Goal: Subscribe to service/newsletter

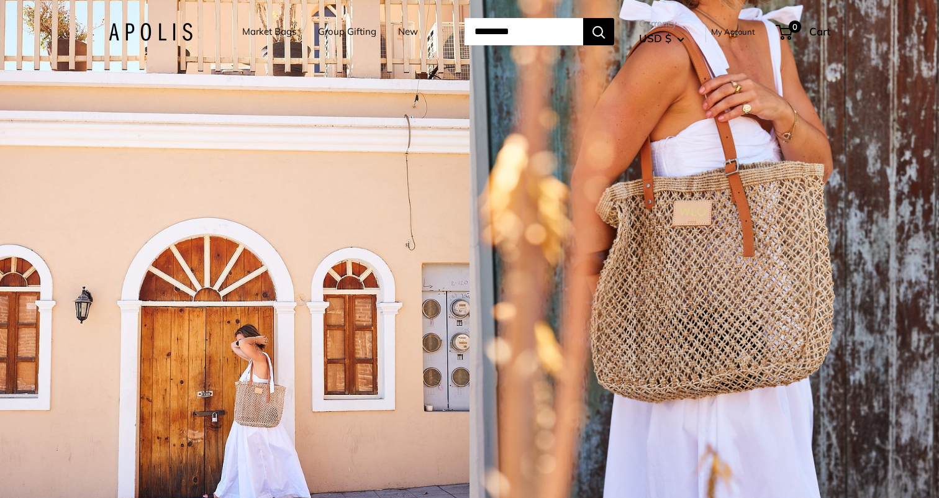
click at [266, 56] on header "Market Bags Group Gifting New Need help? Text Us: 20919 hello@apolisglobal.com …" at bounding box center [469, 31] width 771 height 51
click at [275, 31] on link "Market Bags" at bounding box center [269, 31] width 54 height 17
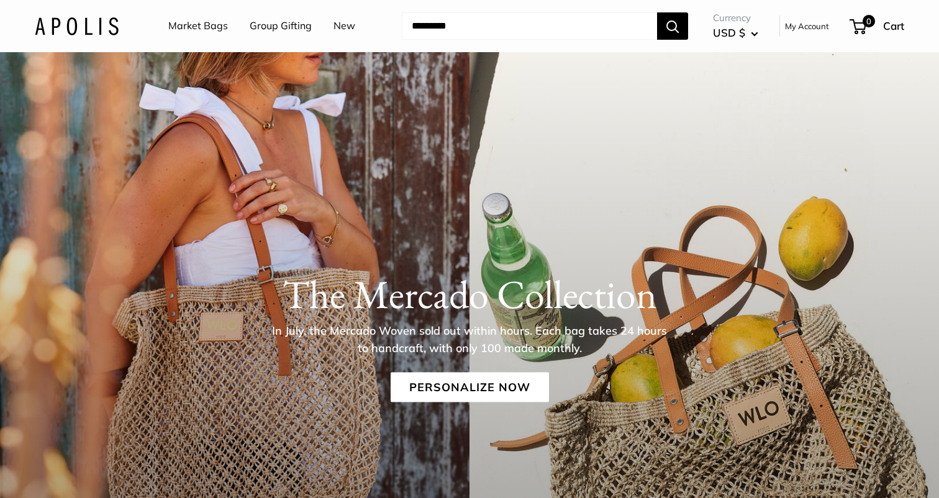
scroll to position [57, 0]
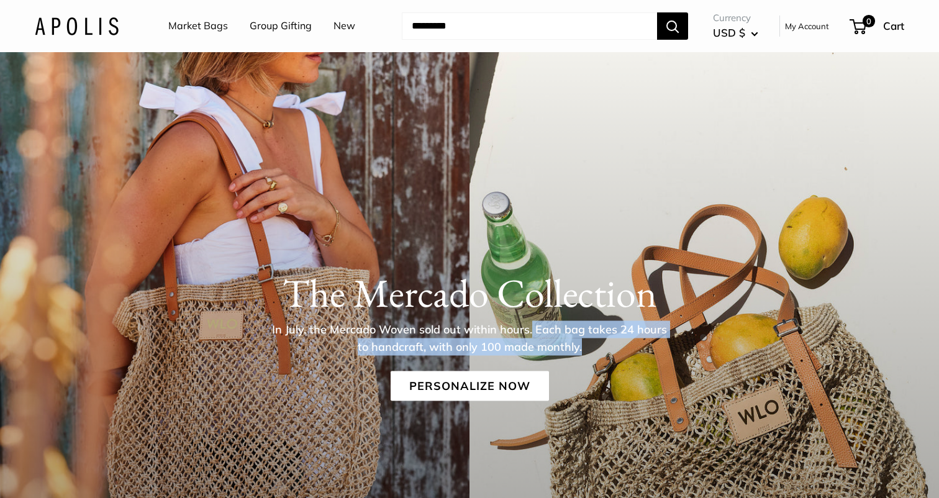
drag, startPoint x: 525, startPoint y: 329, endPoint x: 583, endPoint y: 347, distance: 60.5
click at [583, 347] on p "In July, the Mercado Woven sold out within hours. Each bag takes 24 hours to ha…" at bounding box center [470, 338] width 404 height 35
copy p "Each bag takes 24 hours to handcraft, with only 100 made monthly."
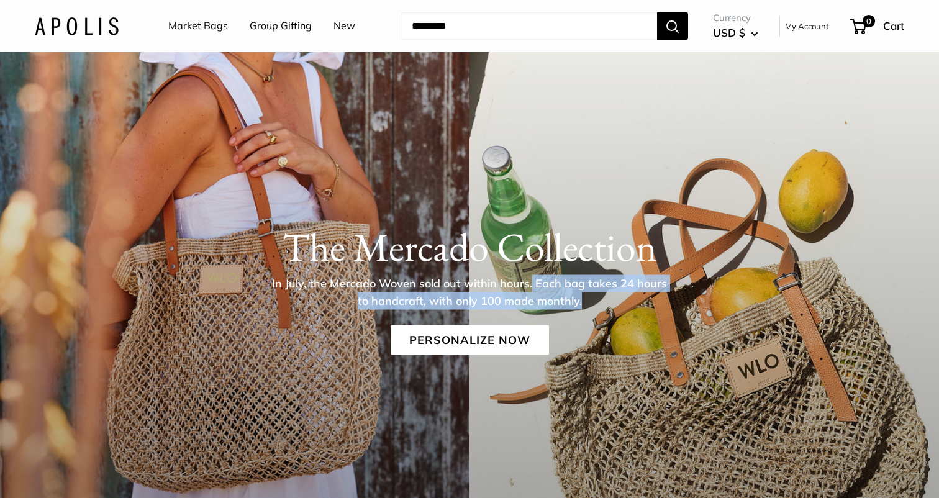
scroll to position [0, 0]
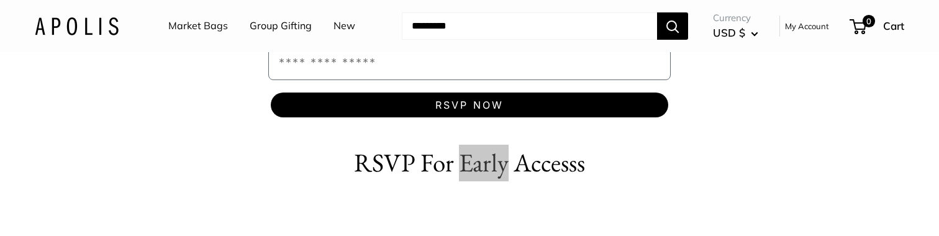
scroll to position [568, 0]
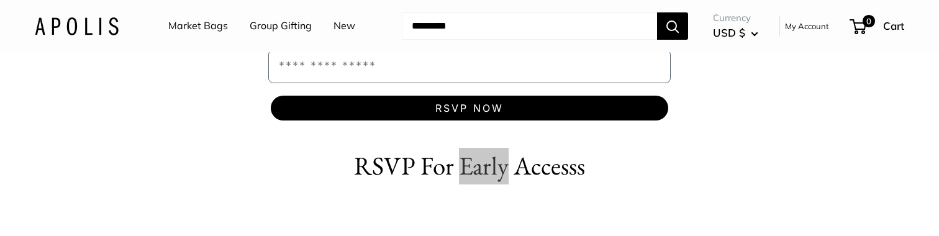
drag, startPoint x: 492, startPoint y: 233, endPoint x: 445, endPoint y: 4, distance: 233.8
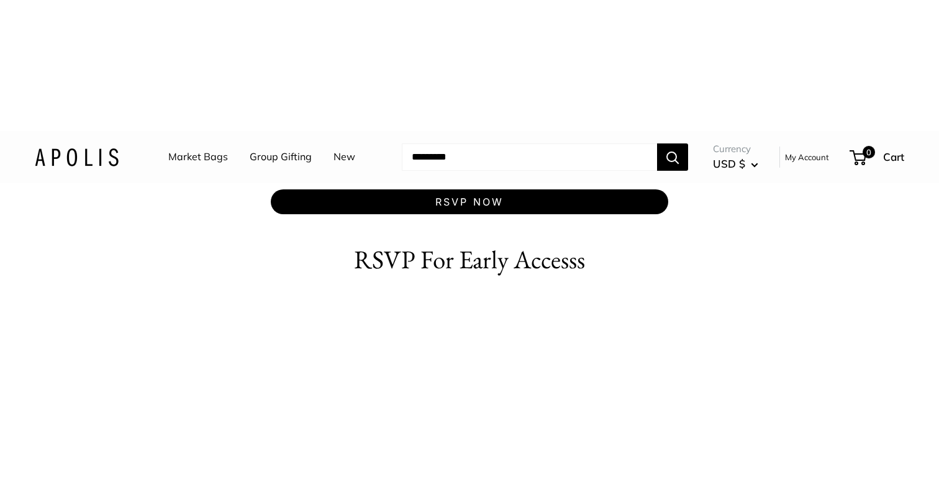
scroll to position [627, 0]
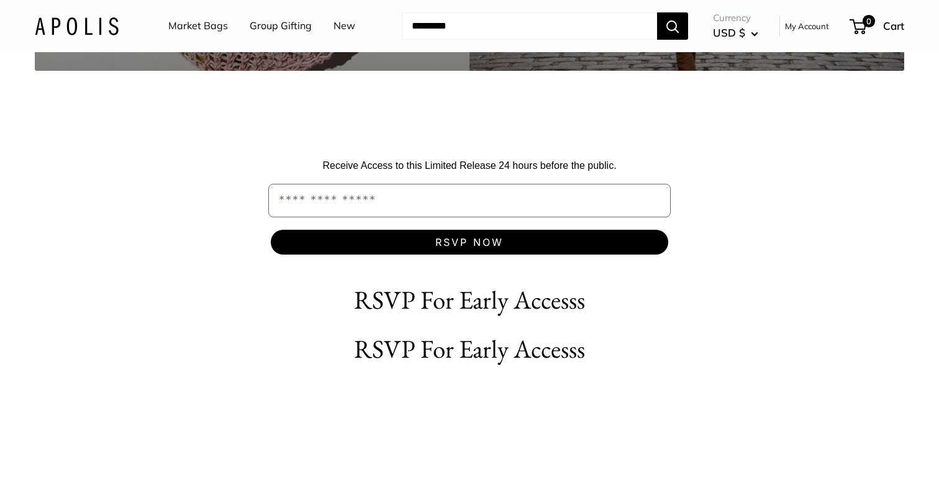
scroll to position [409, 0]
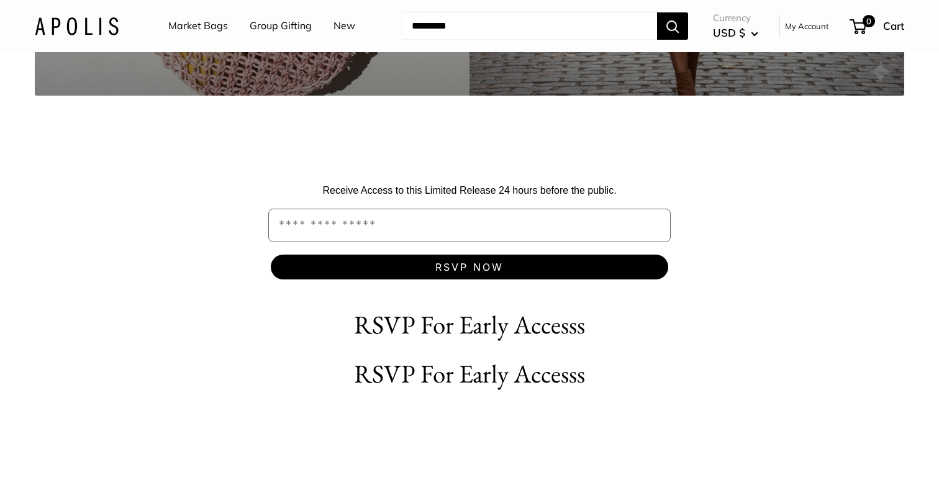
click at [501, 333] on h2 "RSVP For Early Accesss" at bounding box center [469, 325] width 435 height 37
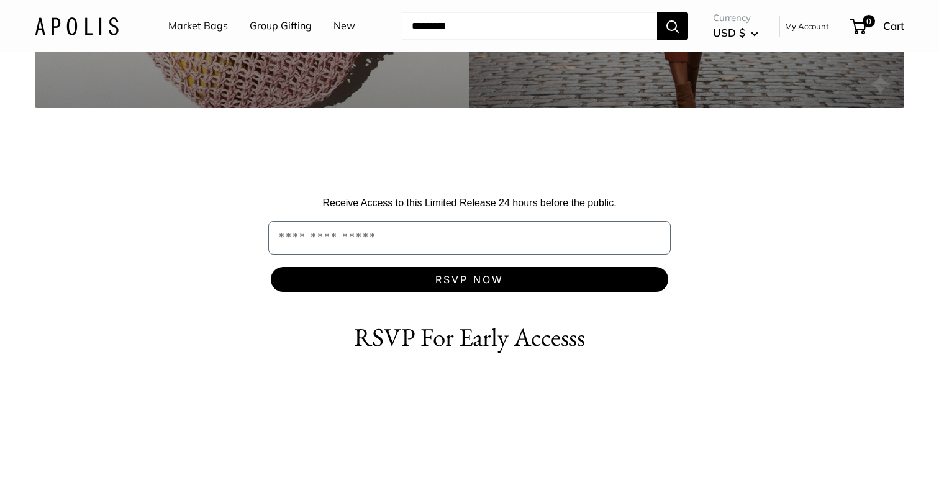
scroll to position [392, 0]
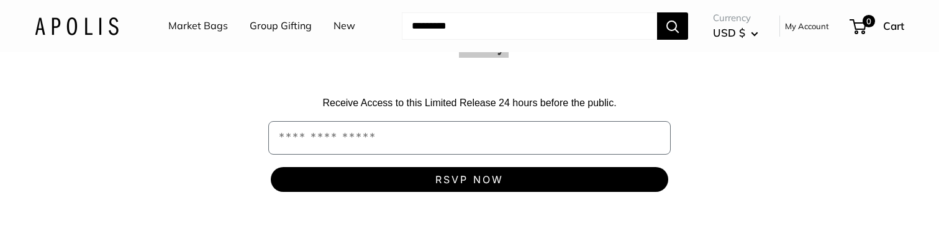
scroll to position [563, 0]
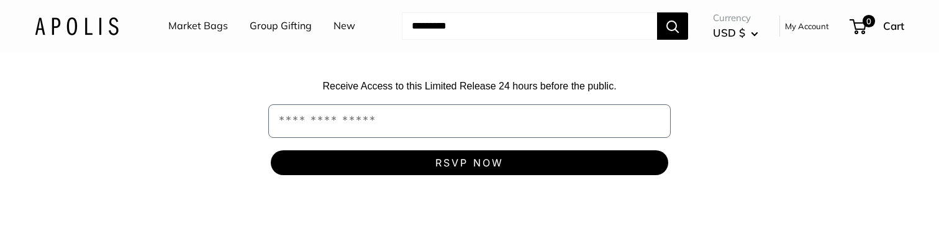
drag, startPoint x: 475, startPoint y: 175, endPoint x: 790, endPoint y: 0, distance: 360.3
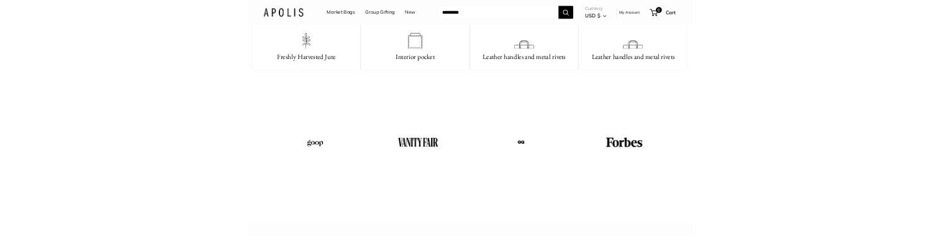
scroll to position [1769, 0]
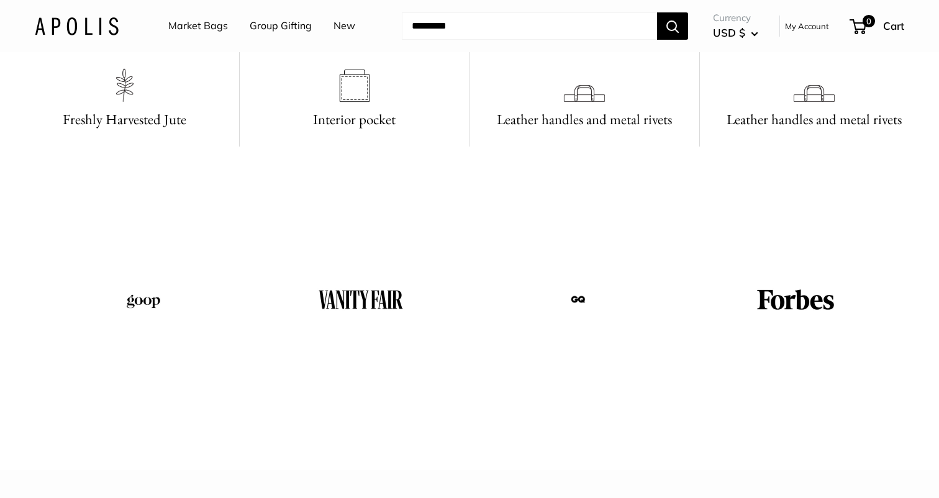
click at [145, 235] on img at bounding box center [143, 299] width 41 height 19
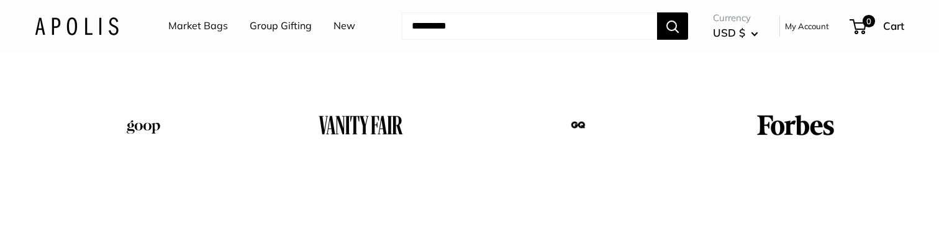
scroll to position [1948, 0]
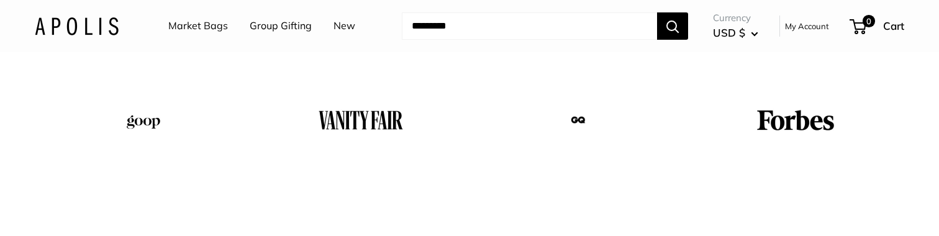
drag, startPoint x: 145, startPoint y: 300, endPoint x: 792, endPoint y: 1, distance: 712.4
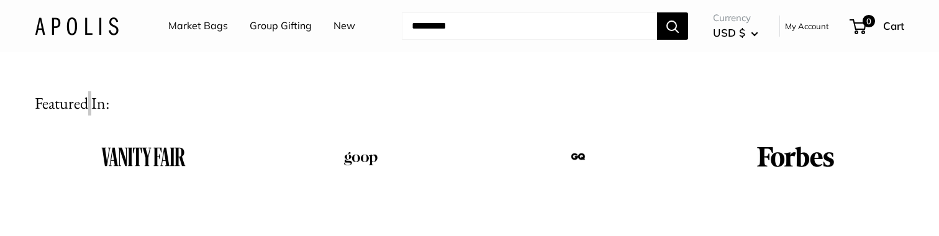
drag, startPoint x: 350, startPoint y: 156, endPoint x: 345, endPoint y: 8, distance: 148.5
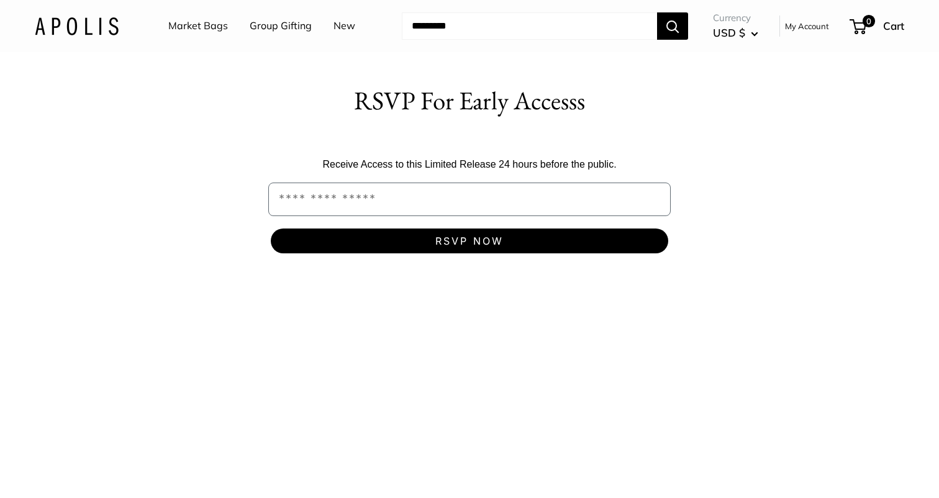
scroll to position [488, 0]
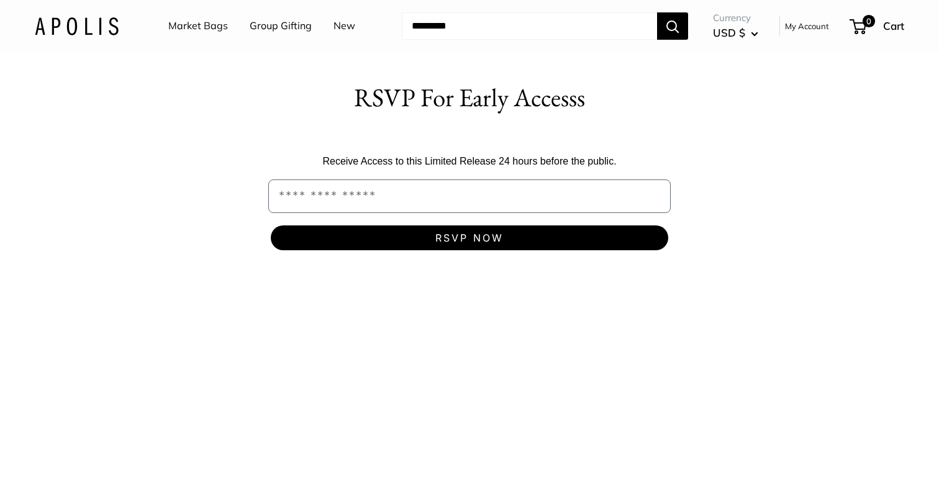
click at [439, 171] on div "Receive Access to this Limited Release 24 hours before the public." at bounding box center [470, 162] width 410 height 24
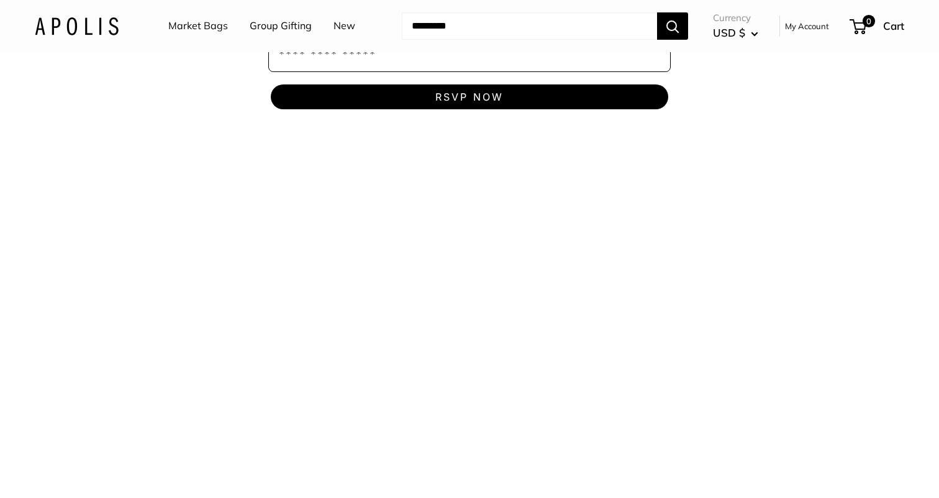
scroll to position [596, 0]
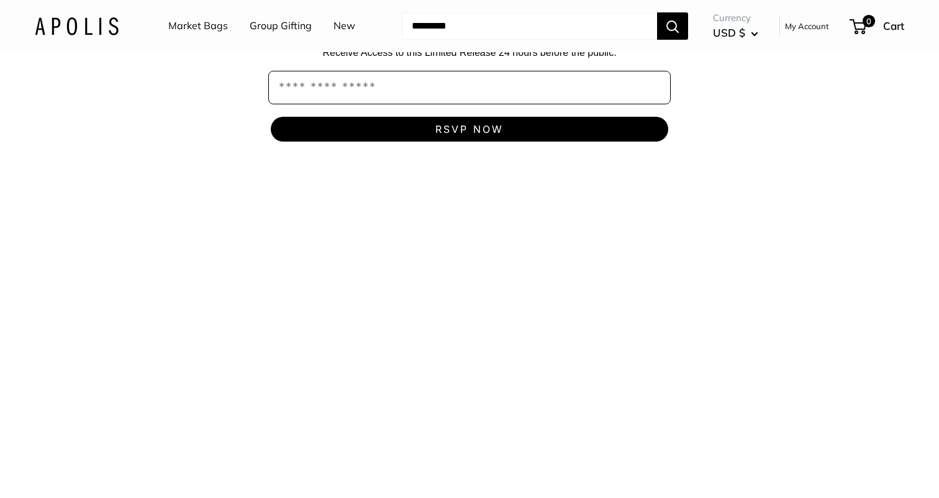
click at [438, 200] on video at bounding box center [469, 375] width 869 height 435
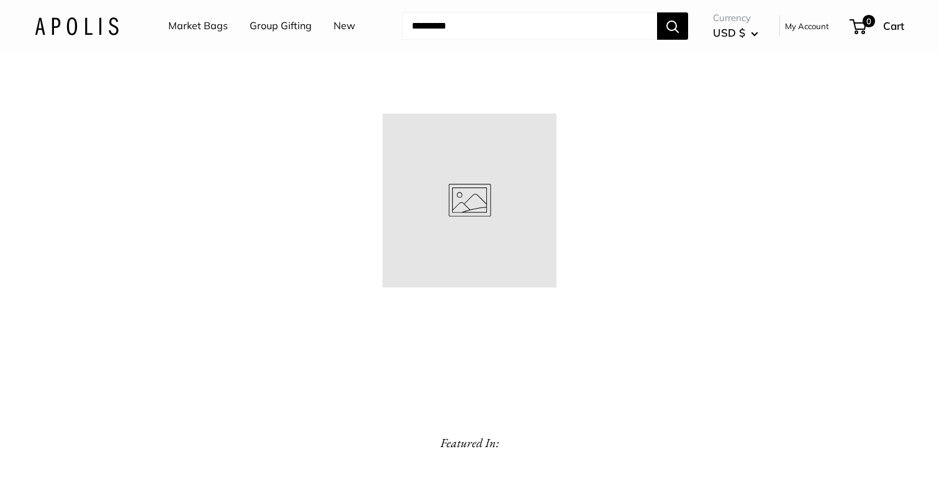
scroll to position [1164, 0]
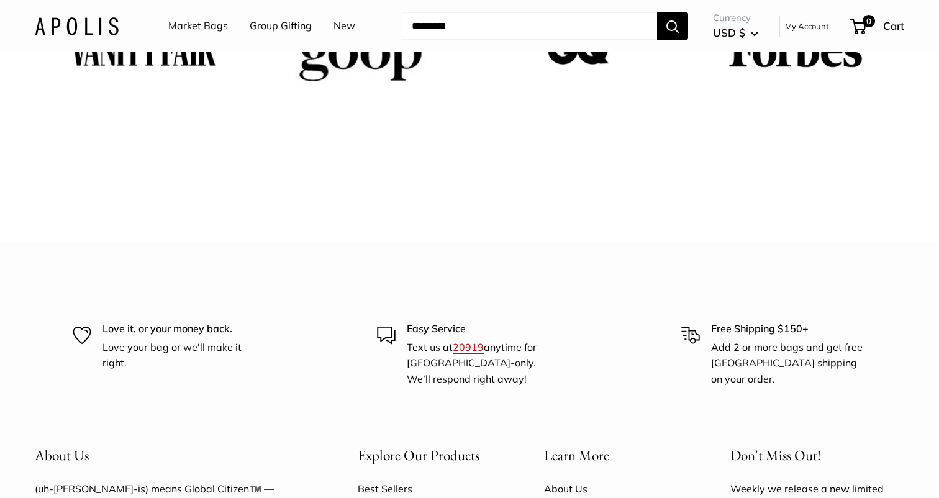
scroll to position [2402, 0]
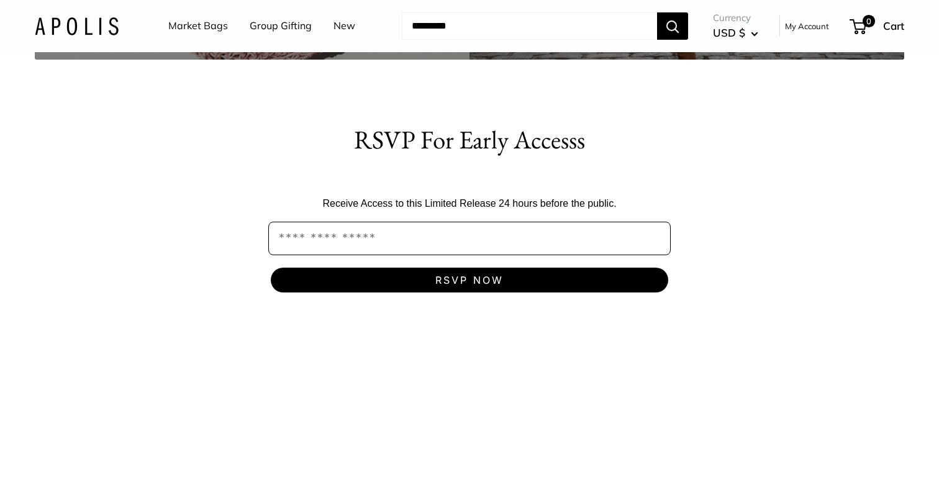
click at [353, 249] on input "Email" at bounding box center [469, 239] width 402 height 34
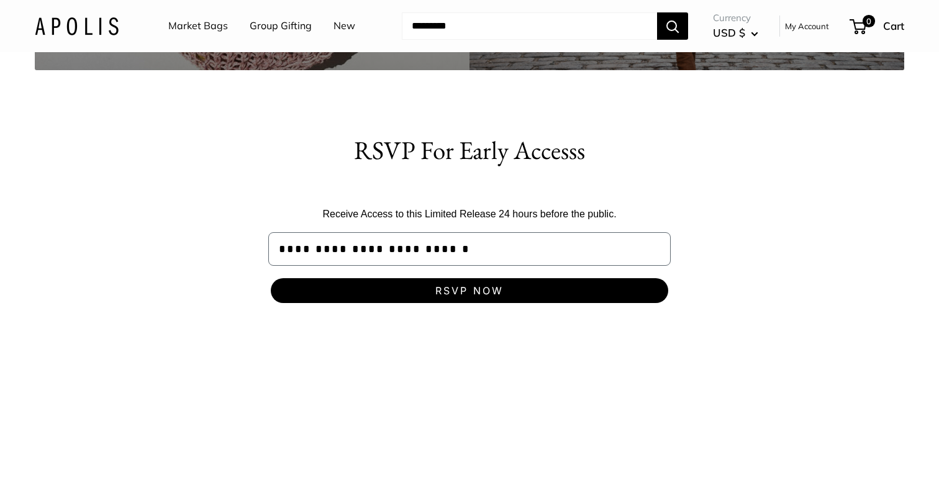
type input "**********"
click at [443, 294] on button "RSVP NOW" at bounding box center [469, 290] width 397 height 25
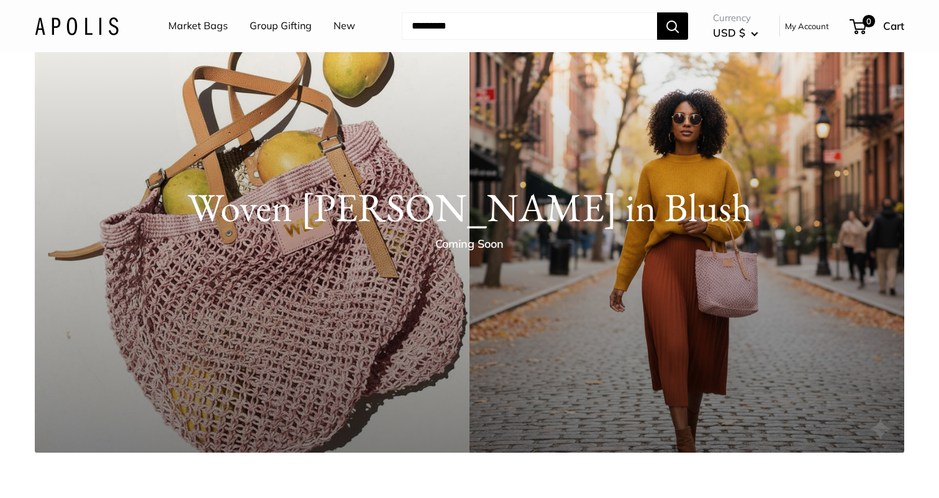
scroll to position [55, 0]
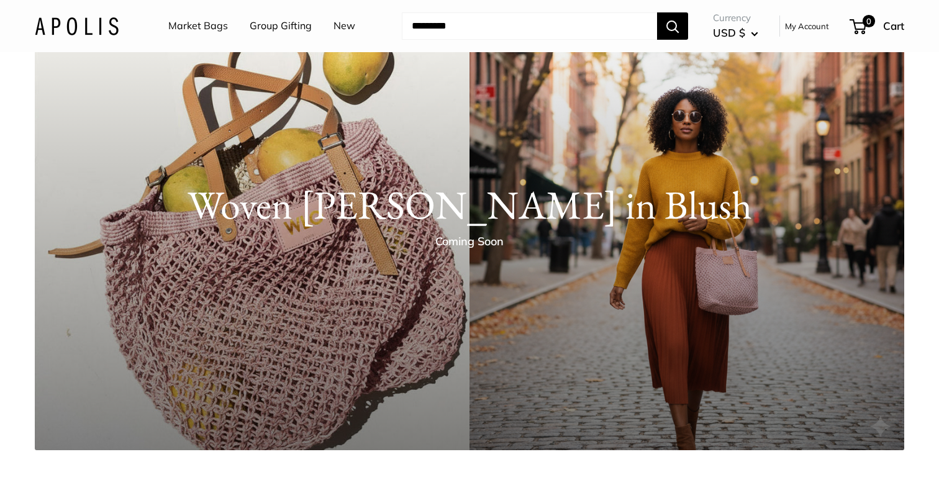
click at [338, 165] on div "[PERSON_NAME] in Blush Coming Soon" at bounding box center [469, 210] width 869 height 109
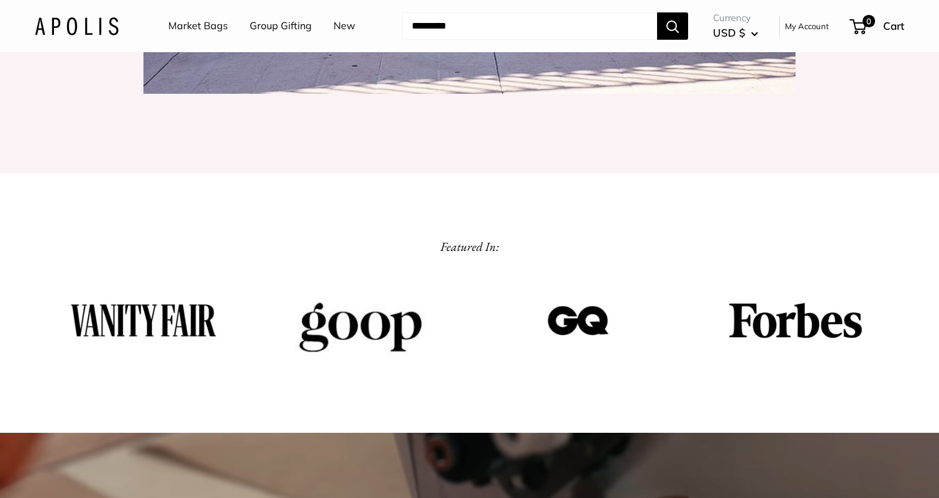
scroll to position [2241, 0]
